Goal: Complete application form

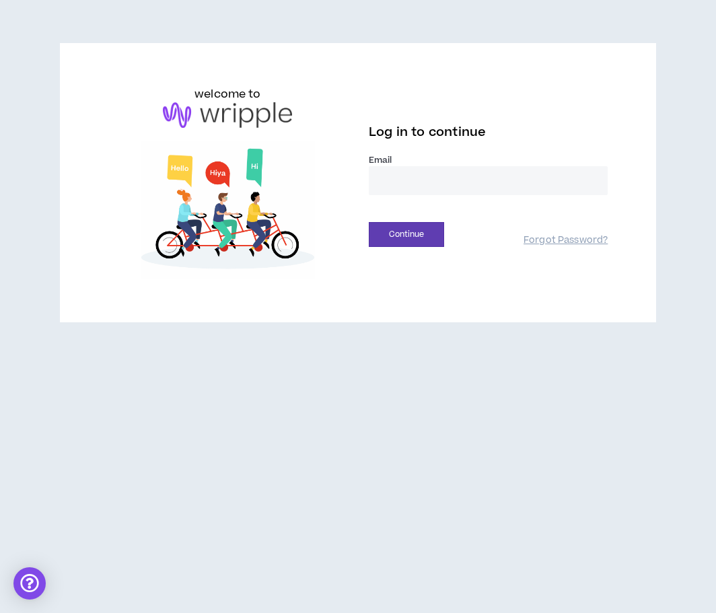
click at [494, 172] on input "email" at bounding box center [488, 180] width 239 height 29
type input "**********"
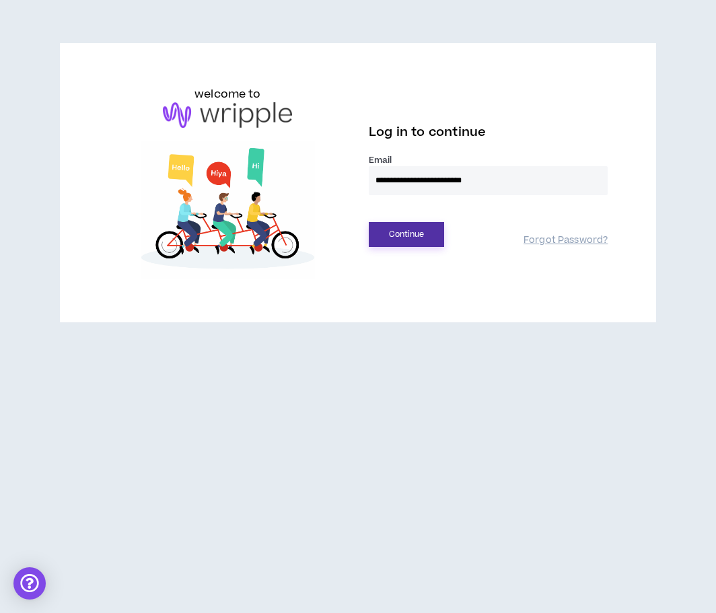
click at [434, 238] on button "Continue" at bounding box center [406, 234] width 75 height 25
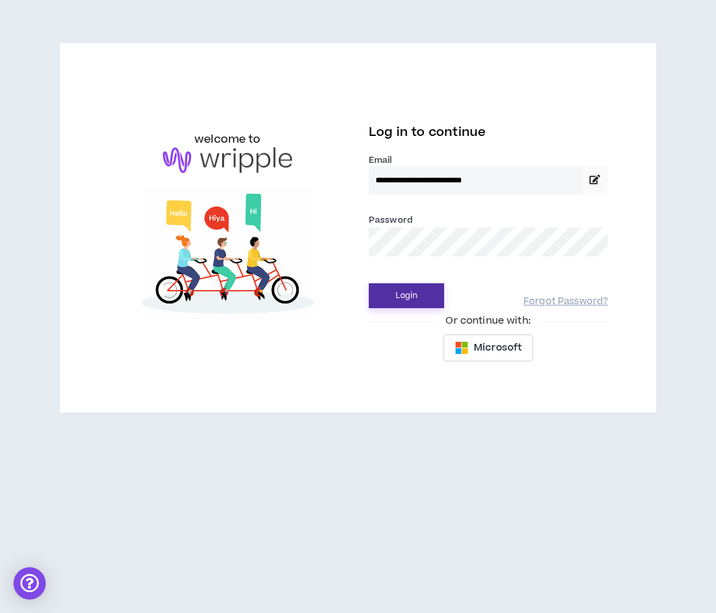
click at [434, 289] on button "Login" at bounding box center [406, 295] width 75 height 25
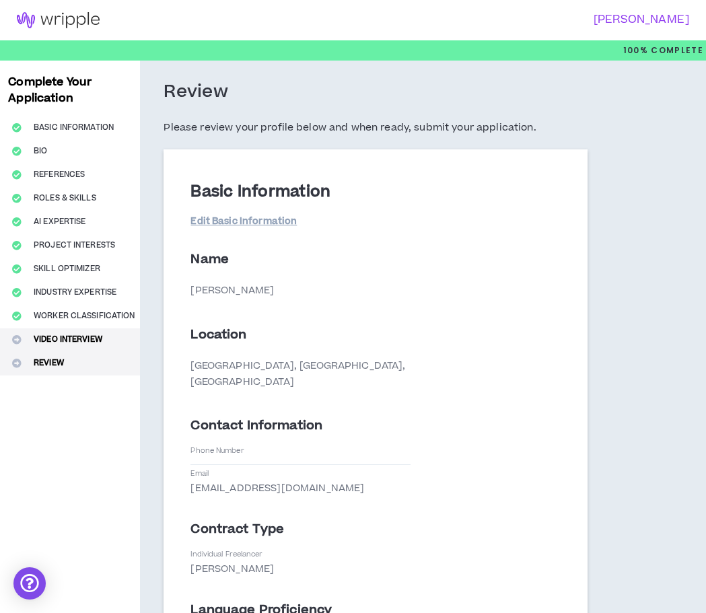
click at [86, 336] on button "Video Interview" at bounding box center [70, 341] width 140 height 24
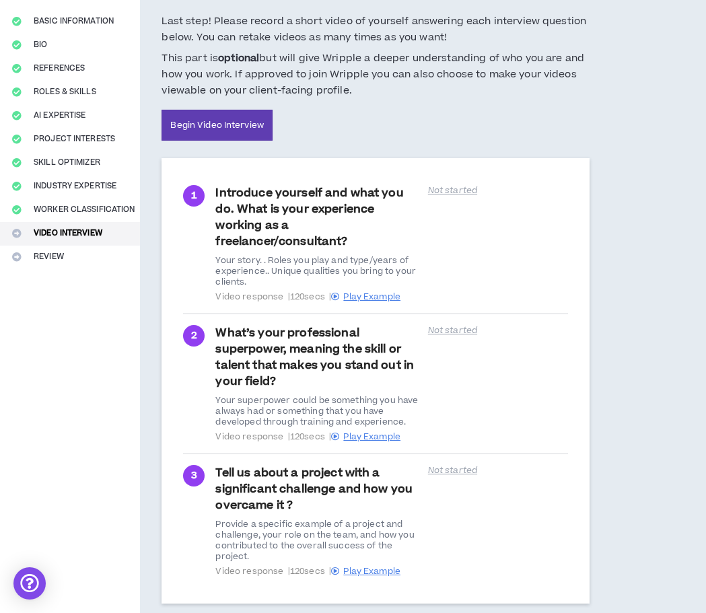
scroll to position [135, 0]
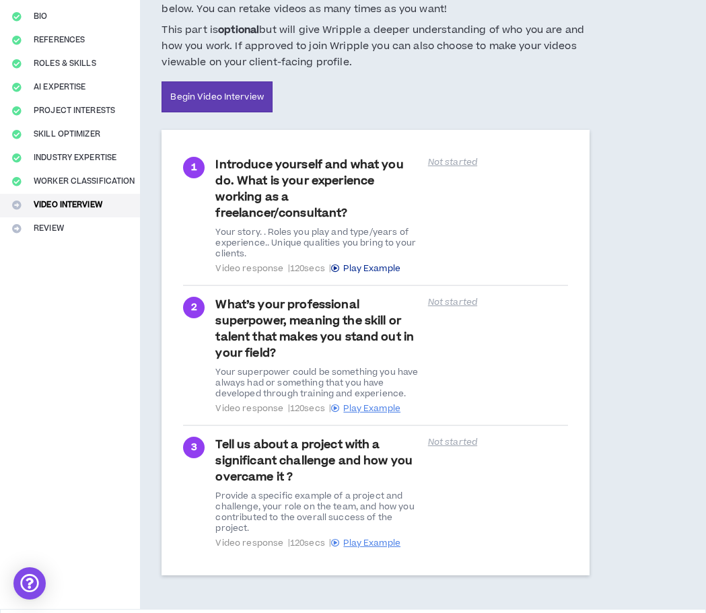
click at [393, 271] on span "Play Example" at bounding box center [371, 269] width 57 height 12
click at [391, 410] on span "Play Example" at bounding box center [371, 409] width 57 height 12
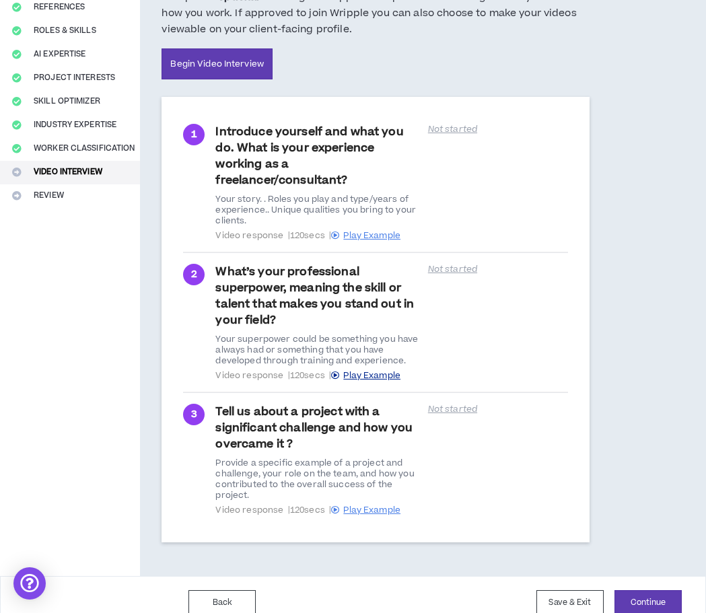
scroll to position [184, 0]
